Goal: Information Seeking & Learning: Compare options

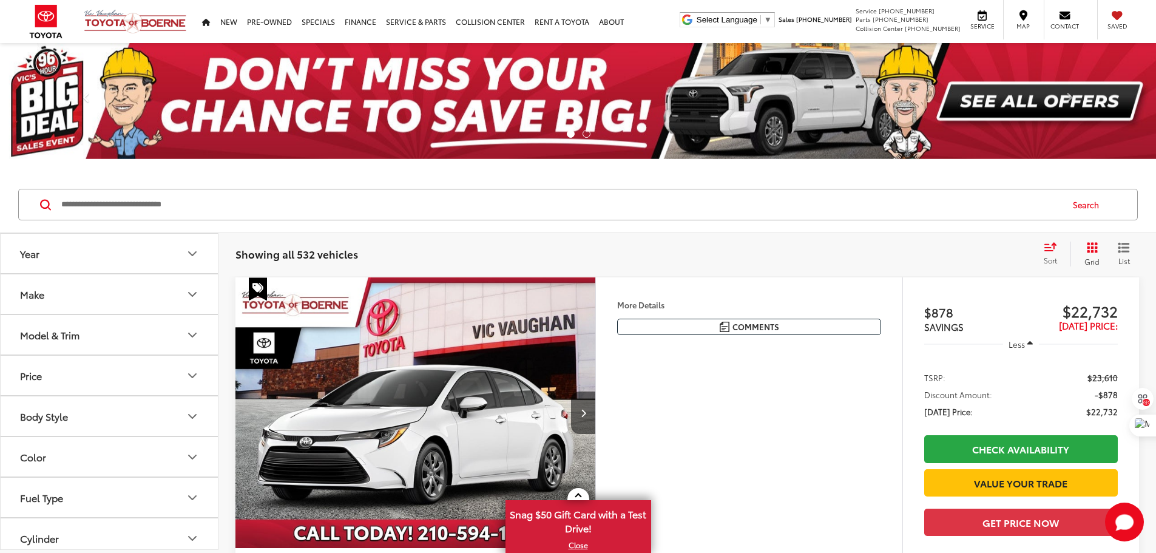
click at [282, 211] on input "Search by Make, Model, or Keyword" at bounding box center [560, 204] width 1001 height 29
click at [262, 203] on input "Search by Make, Model, or Keyword" at bounding box center [560, 204] width 1001 height 29
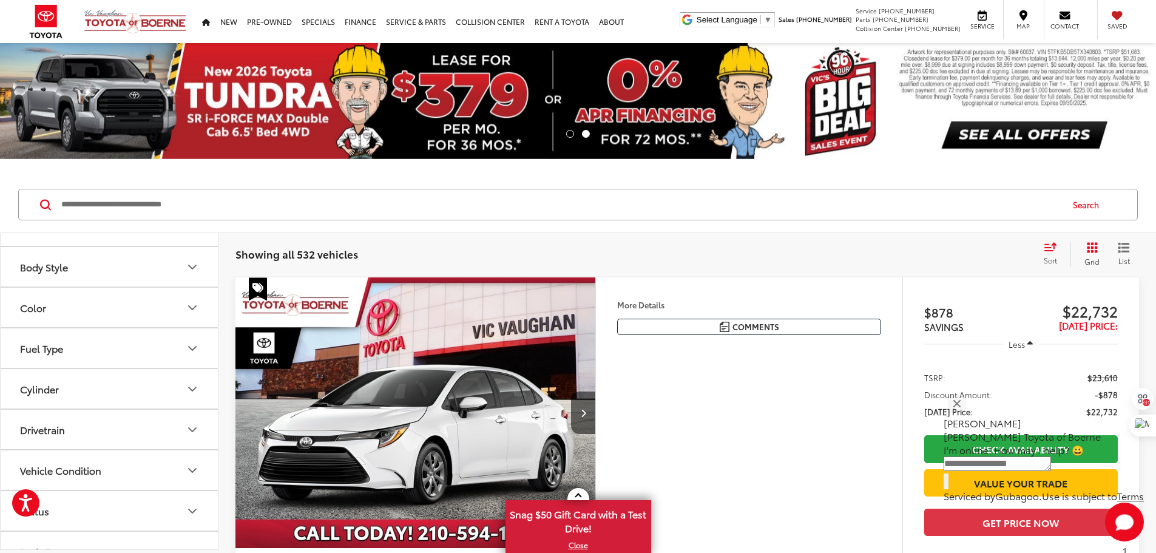
scroll to position [132, 0]
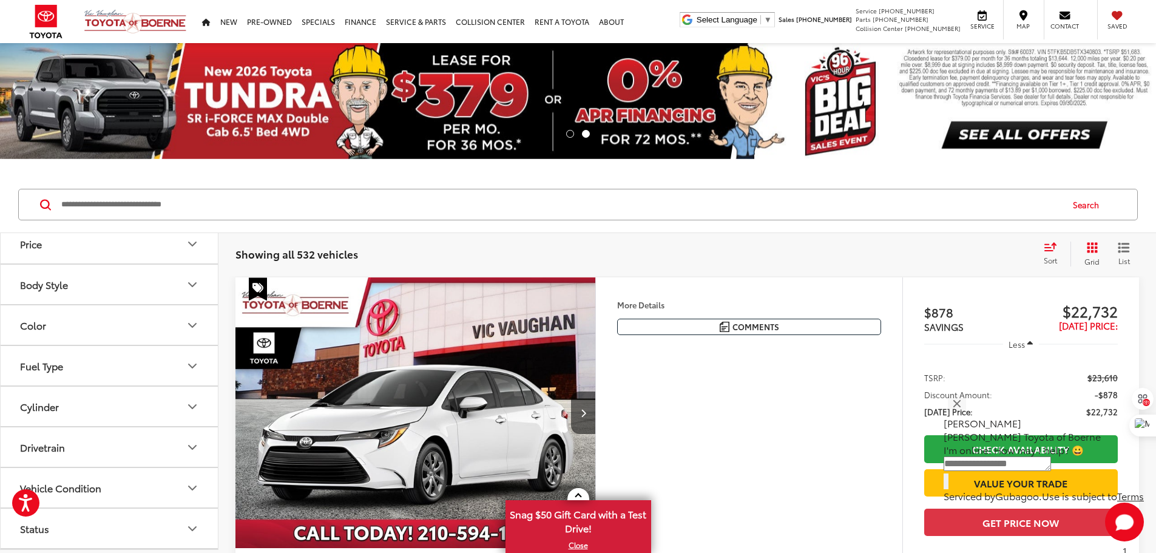
click at [205, 374] on button "Fuel Type" at bounding box center [110, 365] width 219 height 39
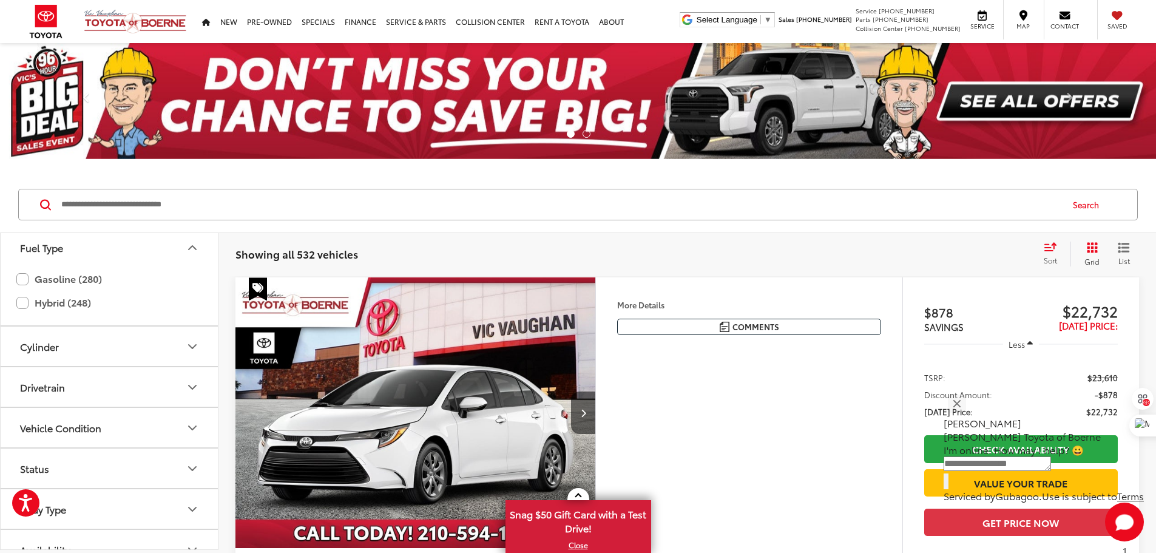
scroll to position [253, 0]
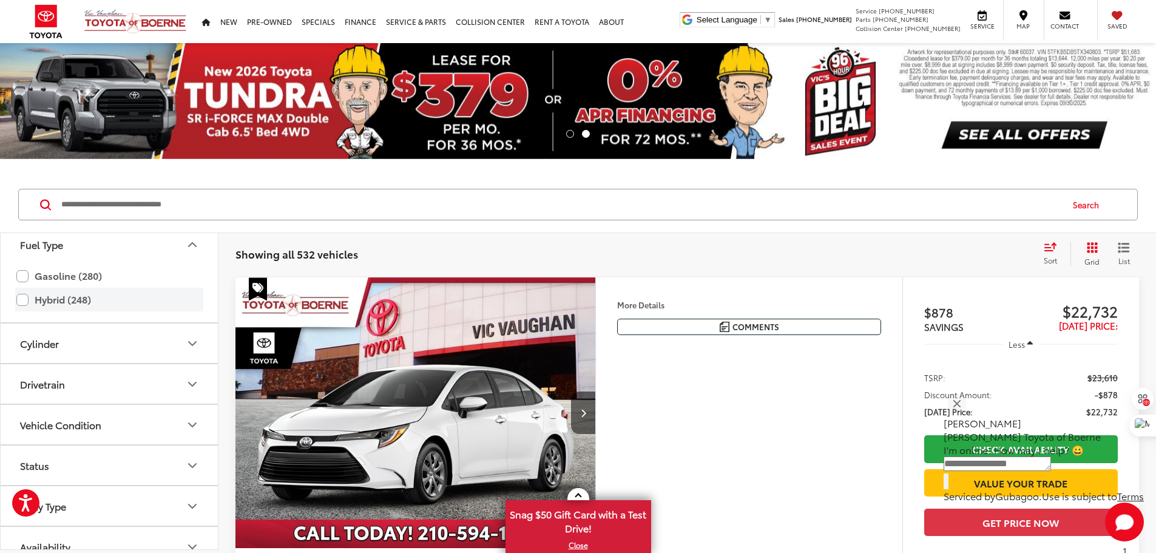
click at [66, 303] on label "Hybrid (248)" at bounding box center [109, 299] width 186 height 21
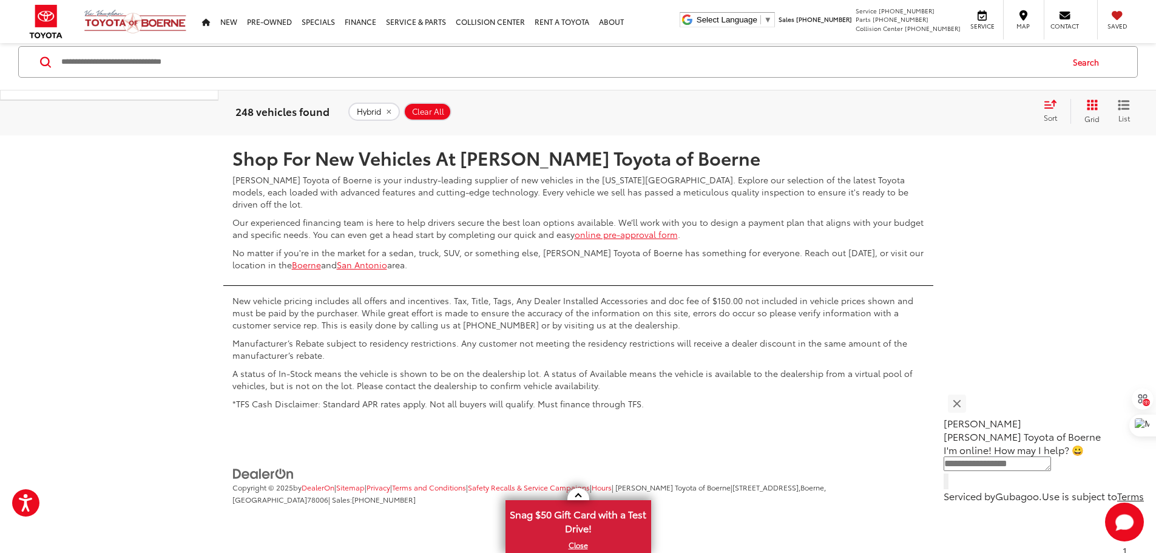
scroll to position [6312, 0]
click at [913, 110] on link "2" at bounding box center [922, 100] width 19 height 22
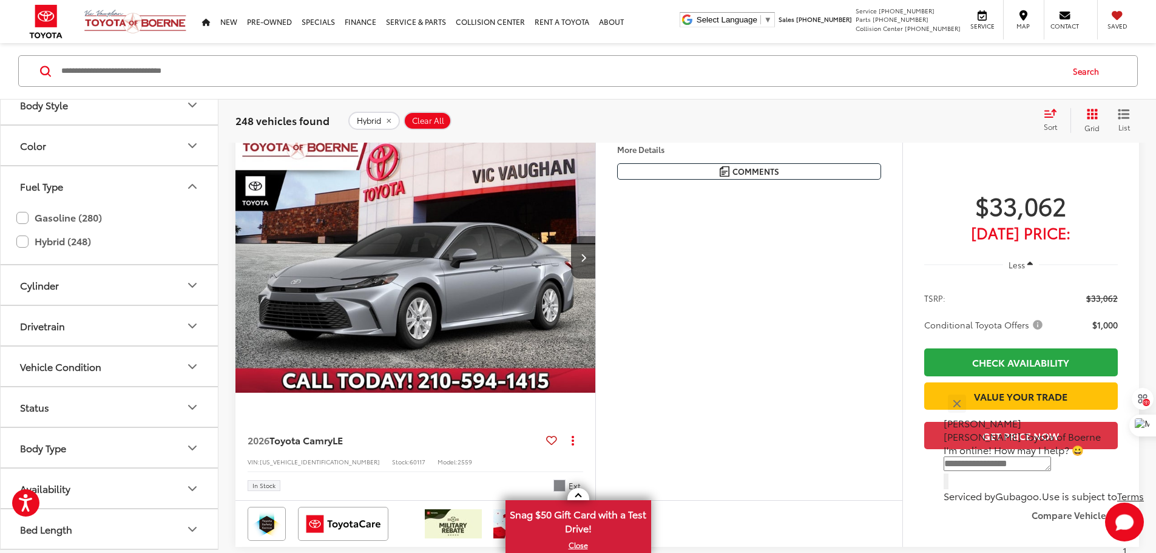
scroll to position [134, 0]
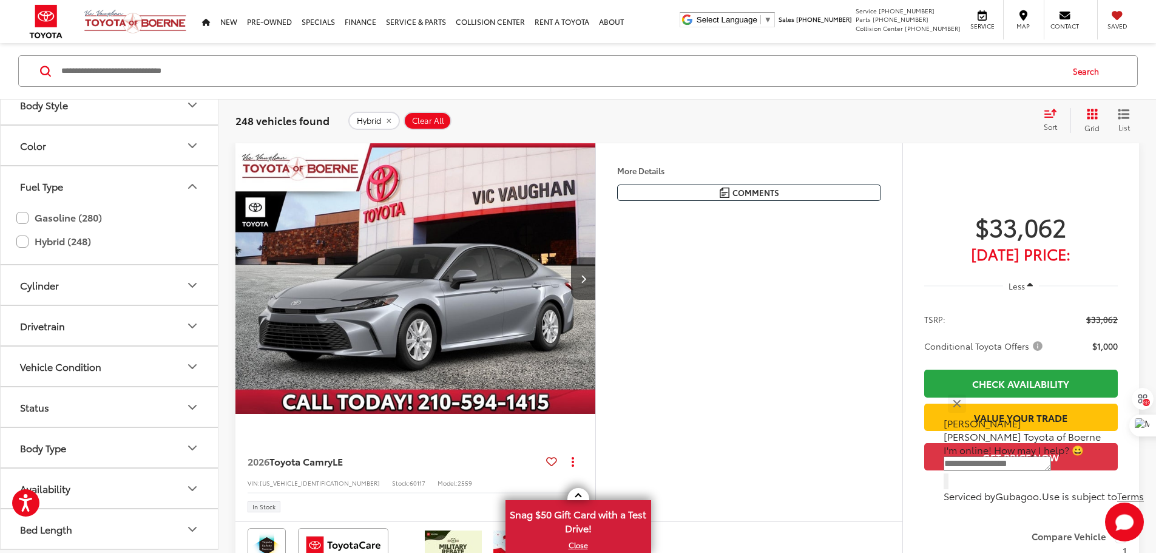
drag, startPoint x: 717, startPoint y: 212, endPoint x: 844, endPoint y: 219, distance: 126.5
click at [0, 0] on div "Silver 2026 Toyota Camry LE FWD eCVT 2.5L 4-Cylinder 16V DOHC Moonstone Fabric …" at bounding box center [0, 0] width 0 height 0
click at [778, 341] on div "More Details Comments Dealer Comments Silver 2026 Toyota Camry LE FWD eCVT 2.5L…" at bounding box center [748, 332] width 307 height 378
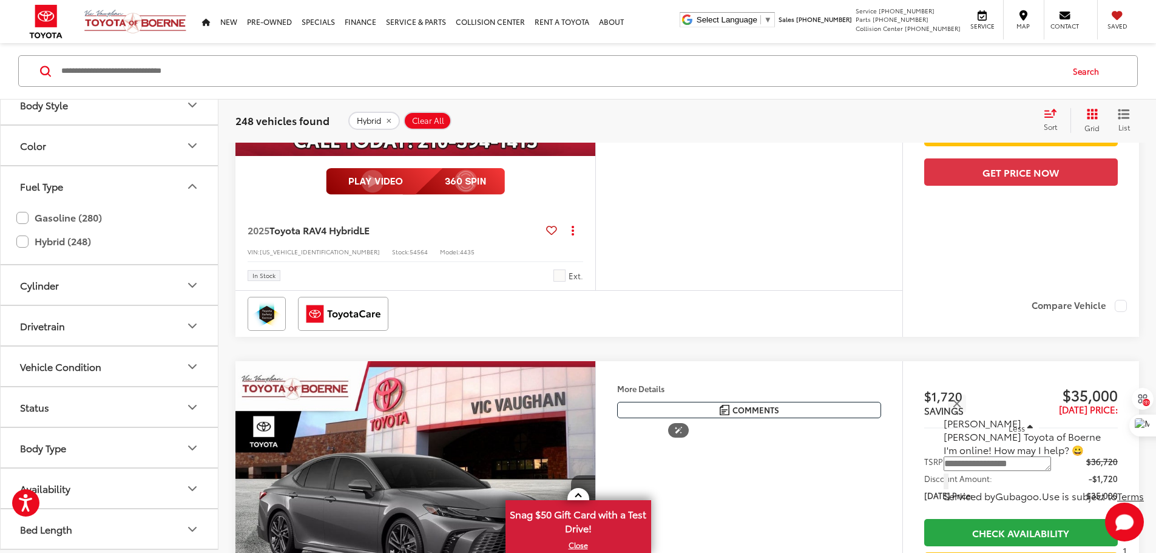
scroll to position [1760, 0]
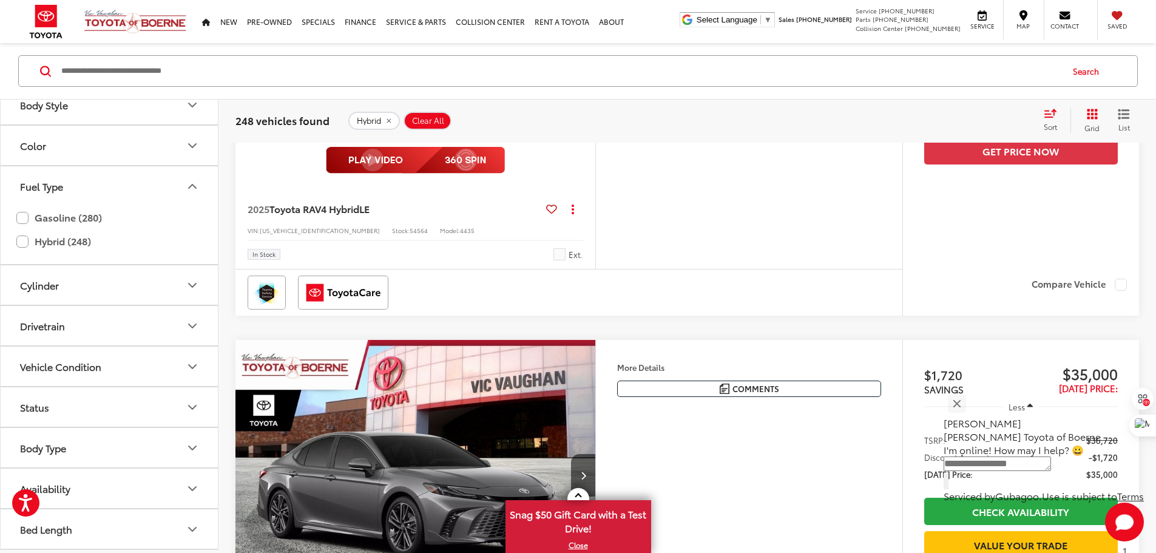
click at [0, 0] on div "Ice 2025 Toyota RAV4 Hybrid LE AWD eCVT 2.5L 4-Cylinder 2.5L 4-Cylinder. Discla…" at bounding box center [0, 0] width 0 height 0
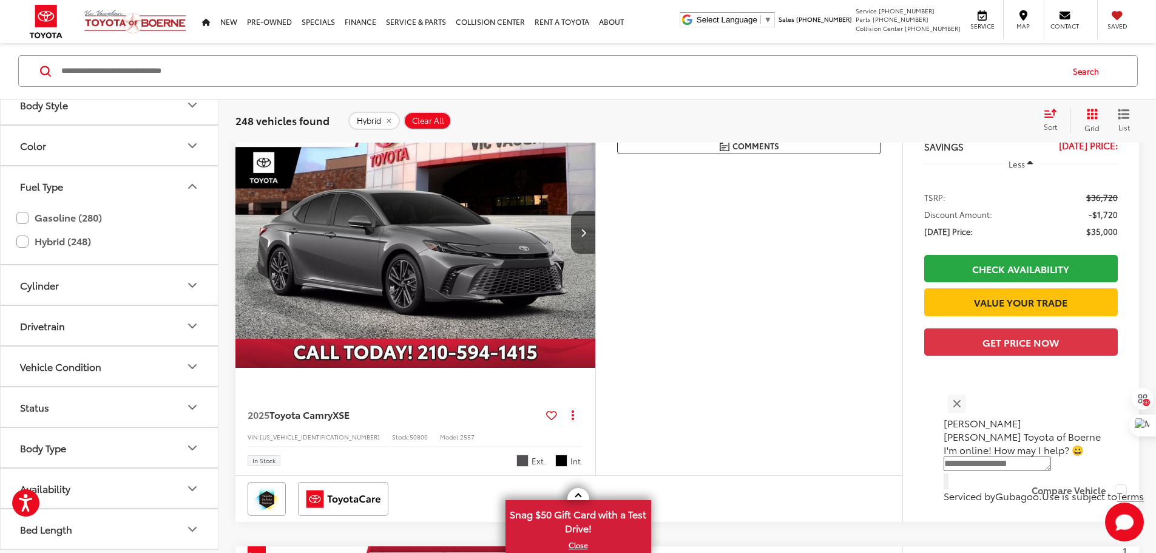
scroll to position [1821, 0]
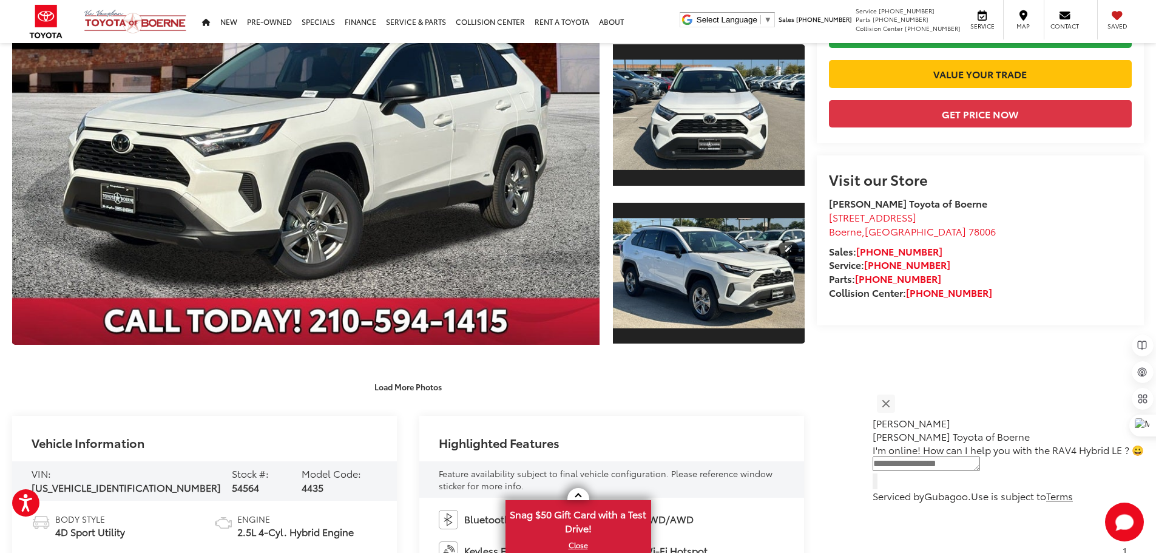
scroll to position [121, 0]
